Goal: Information Seeking & Learning: Learn about a topic

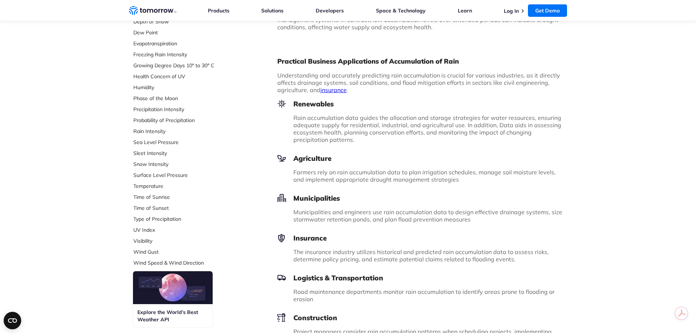
scroll to position [402, 0]
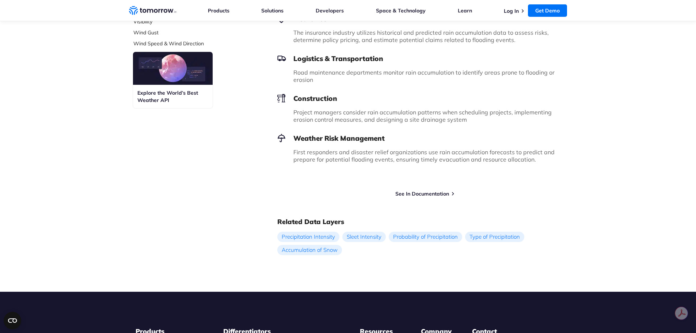
click at [423, 189] on div "Try Free Weather API See In Documentation" at bounding box center [422, 190] width 290 height 13
click at [423, 195] on link "See In Documentation" at bounding box center [422, 193] width 54 height 7
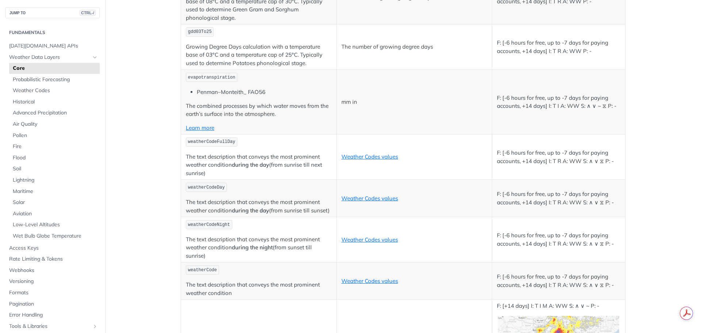
scroll to position [3799, 0]
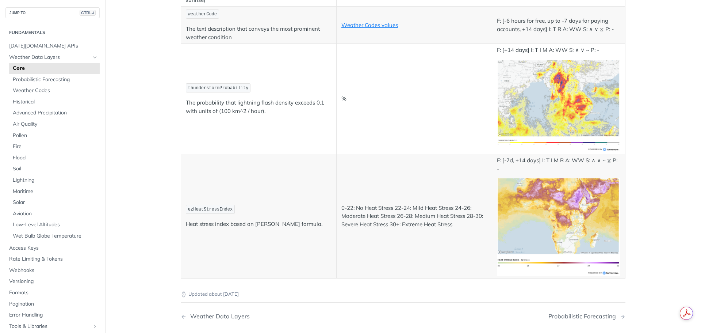
click at [546, 226] on img "Expand image" at bounding box center [558, 227] width 123 height 98
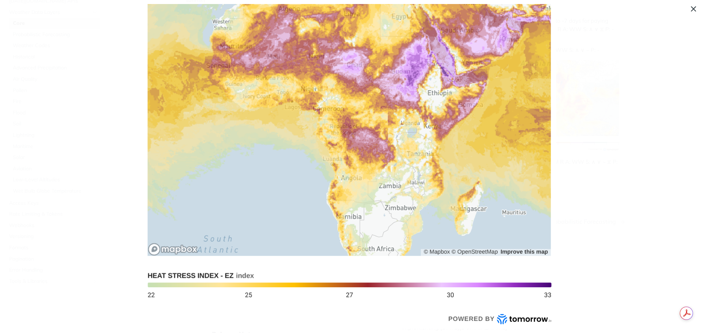
click at [440, 202] on img "Collapse image" at bounding box center [350, 166] width 411 height 324
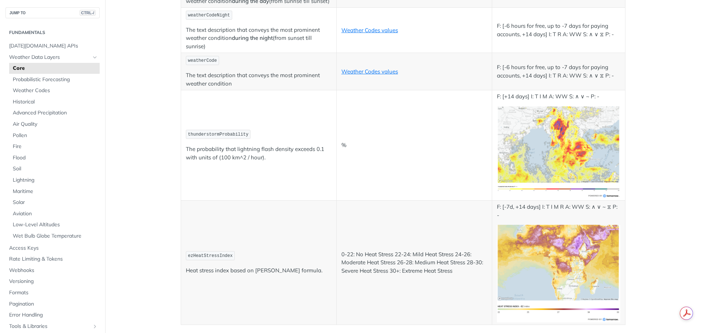
scroll to position [3726, 0]
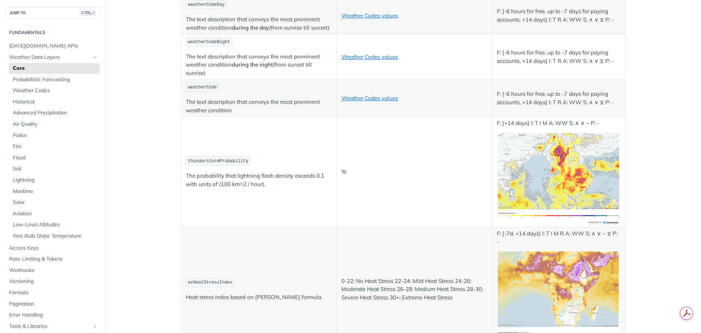
click at [588, 180] on img "Expand image" at bounding box center [558, 179] width 123 height 92
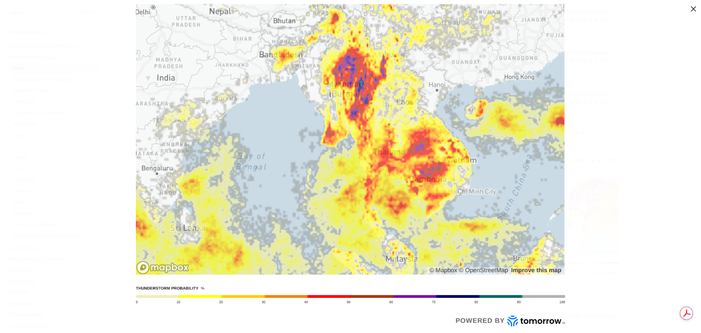
click at [448, 202] on img "Collapse image" at bounding box center [351, 166] width 436 height 324
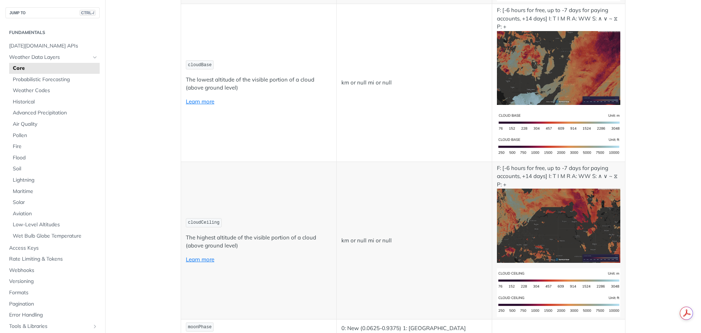
scroll to position [2812, 0]
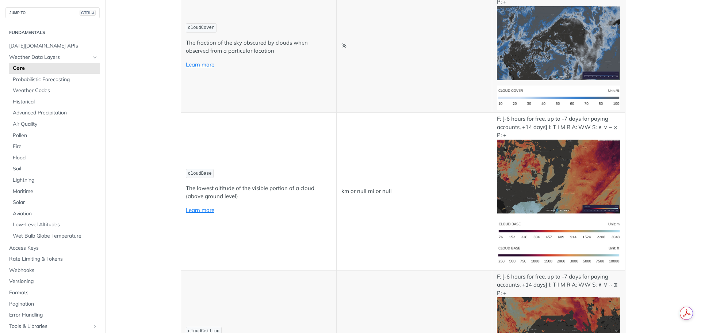
click at [562, 171] on img "Expand image" at bounding box center [558, 177] width 123 height 74
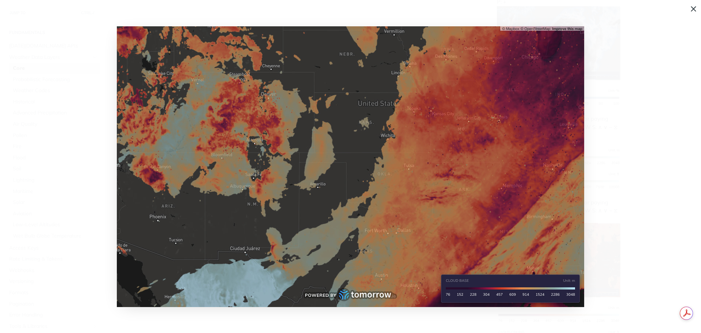
click at [477, 162] on img "Collapse image" at bounding box center [351, 166] width 468 height 281
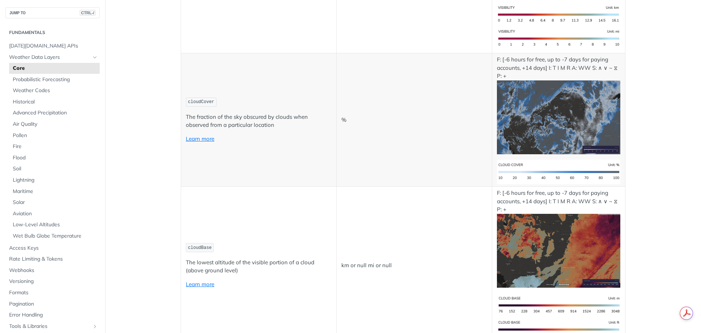
scroll to position [2630, 0]
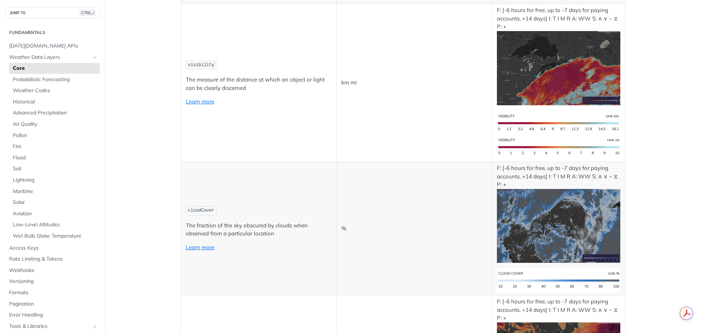
click at [536, 196] on img "Expand image" at bounding box center [558, 226] width 123 height 74
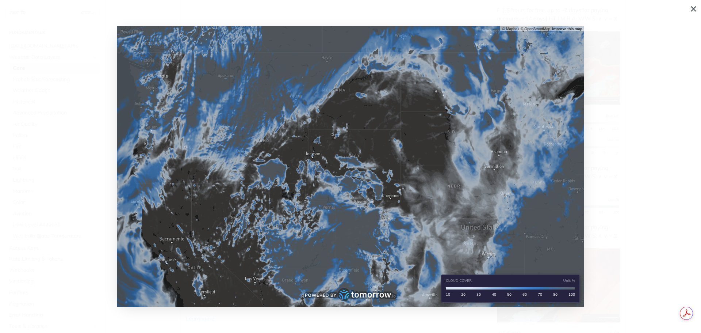
click at [518, 209] on img "Collapse image" at bounding box center [351, 166] width 468 height 281
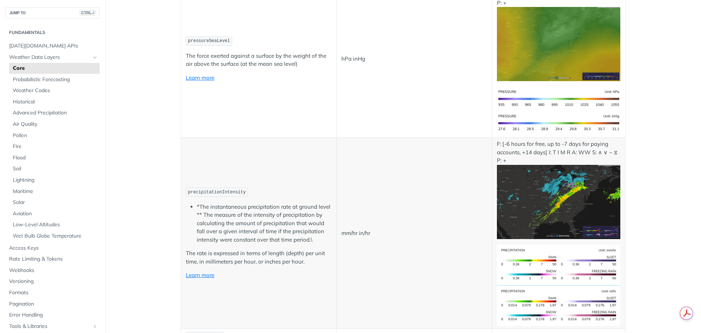
scroll to position [1278, 0]
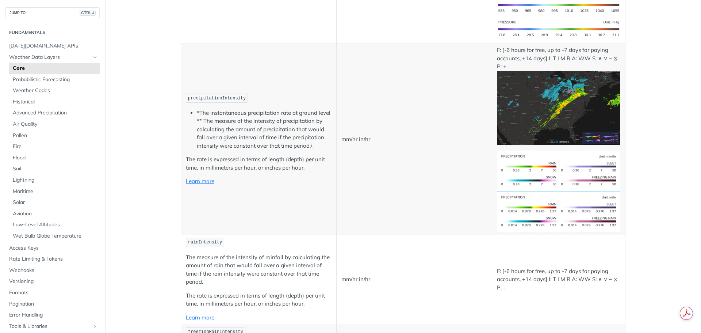
click at [575, 107] on img "Expand image" at bounding box center [558, 108] width 123 height 74
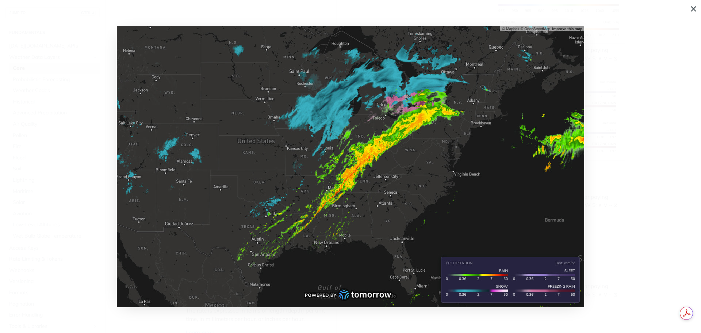
click at [417, 153] on img "Collapse image" at bounding box center [351, 166] width 468 height 281
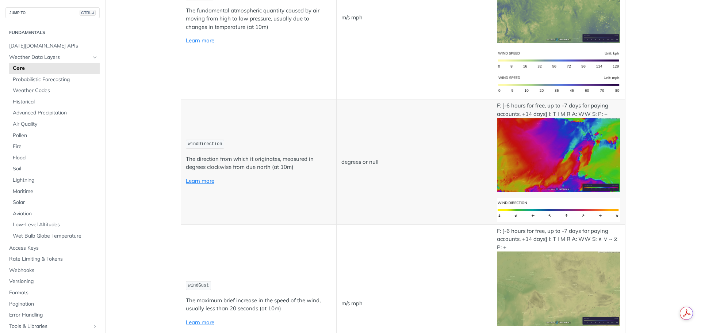
scroll to position [731, 0]
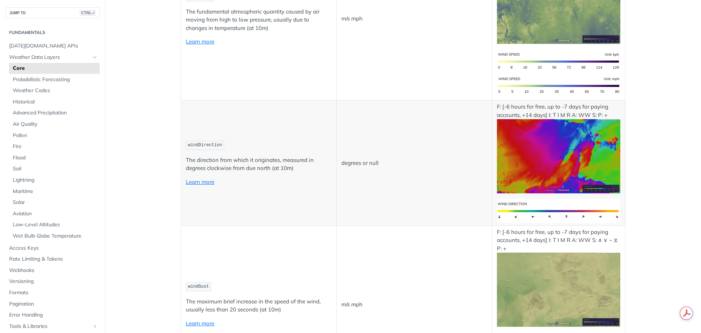
click at [545, 163] on img "Expand image" at bounding box center [558, 156] width 123 height 74
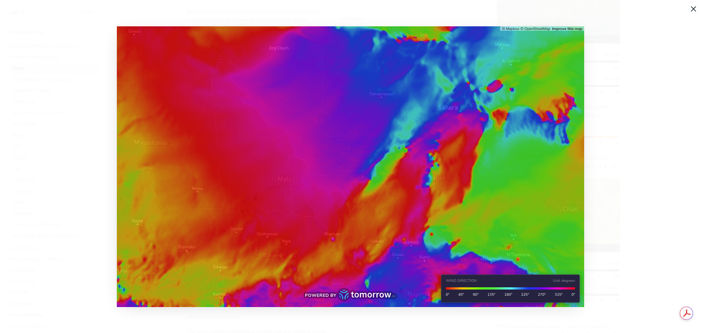
click at [611, 167] on span "Collapse image" at bounding box center [350, 166] width 701 height 333
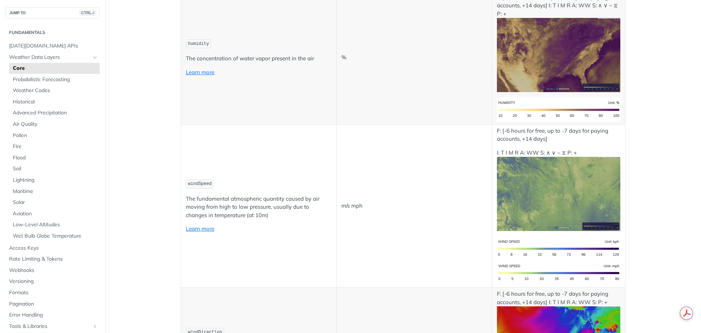
scroll to position [584, 0]
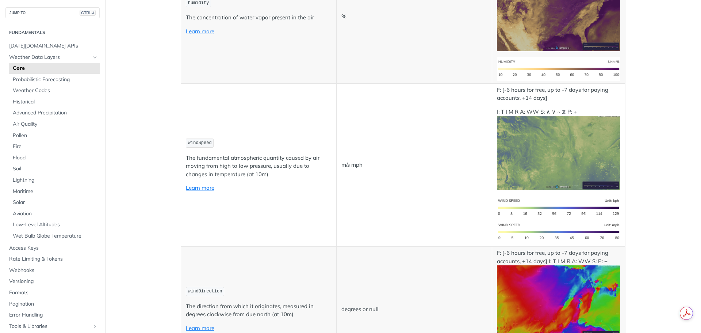
click at [545, 175] on img "Expand image" at bounding box center [558, 153] width 123 height 74
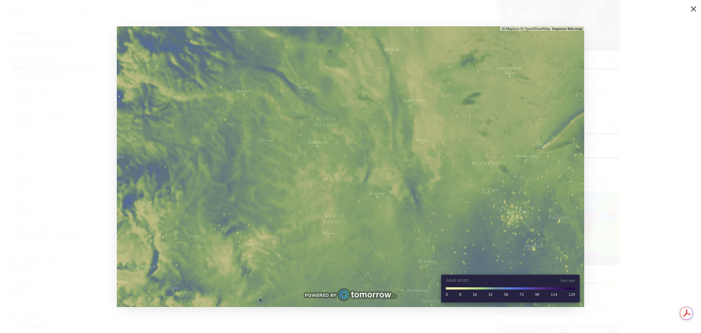
click at [399, 175] on img "Collapse image" at bounding box center [351, 166] width 468 height 281
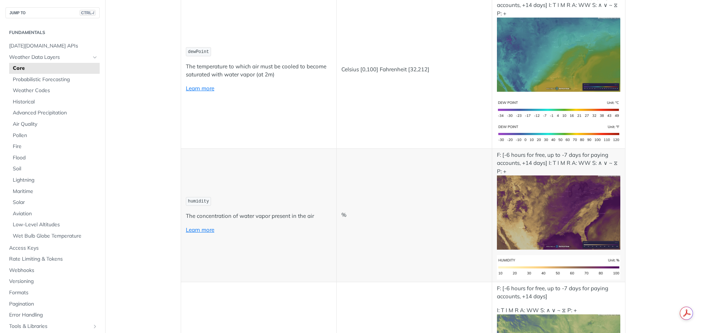
scroll to position [365, 0]
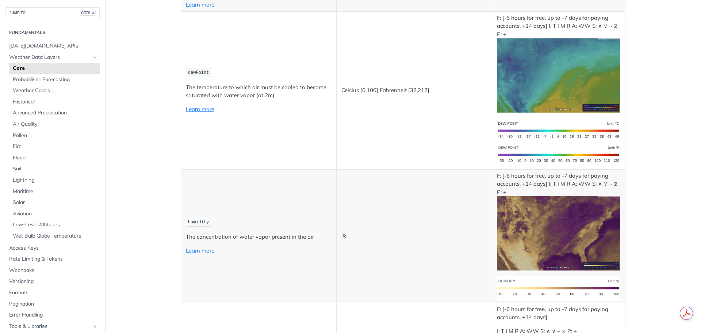
click at [544, 211] on img "Expand image" at bounding box center [558, 233] width 123 height 74
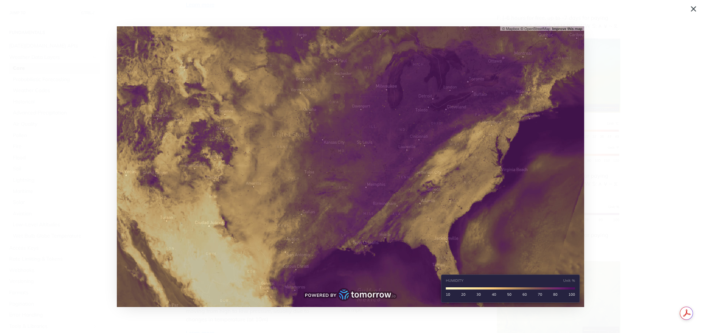
click at [357, 217] on img "Collapse image" at bounding box center [351, 166] width 468 height 281
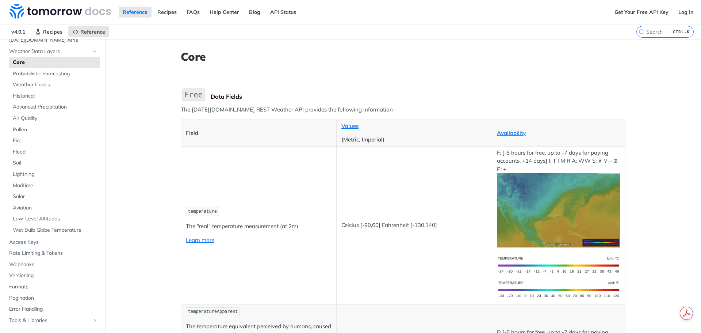
scroll to position [0, 0]
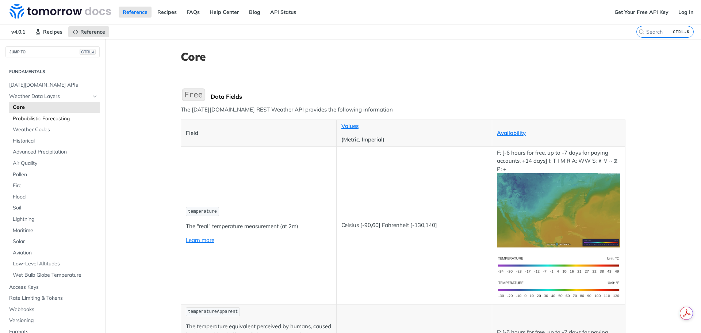
click at [31, 119] on span "Probabilistic Forecasting" at bounding box center [55, 118] width 85 height 7
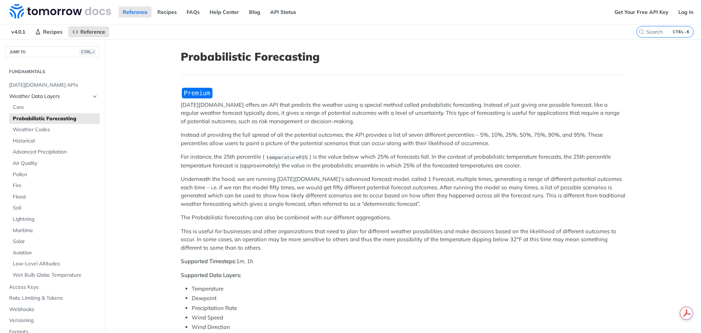
click at [38, 94] on span "Weather Data Layers" at bounding box center [49, 96] width 81 height 7
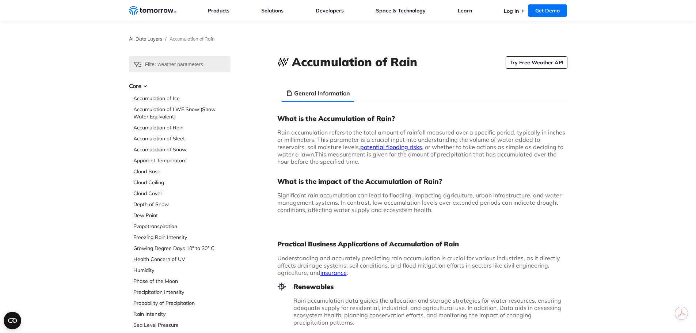
click at [157, 151] on link "Accumulation of Snow" at bounding box center [181, 149] width 97 height 7
